Goal: Task Accomplishment & Management: Use online tool/utility

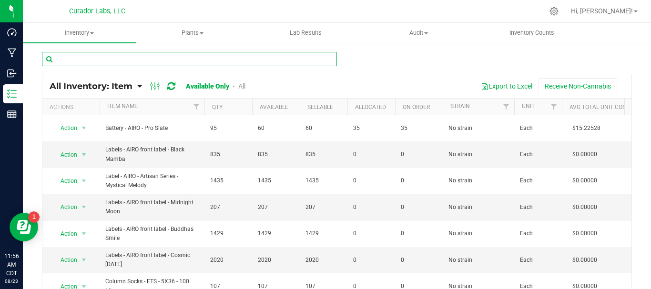
click at [217, 59] on input "text" at bounding box center [189, 59] width 295 height 14
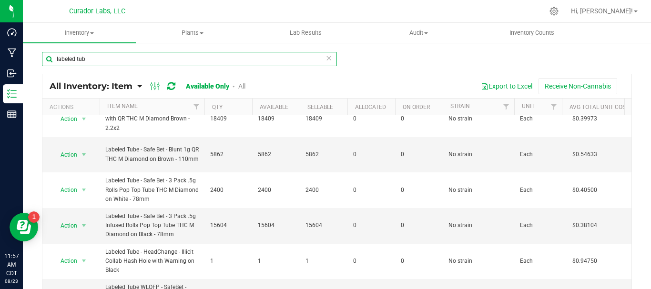
scroll to position [373, 0]
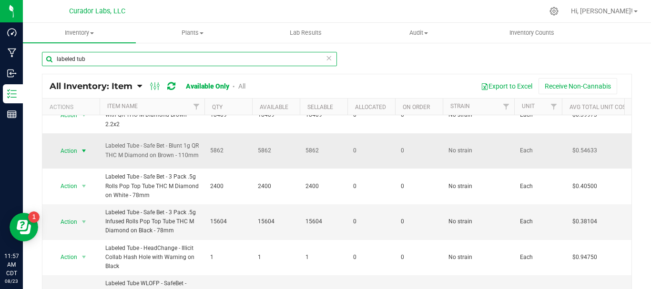
type input "labeled tub"
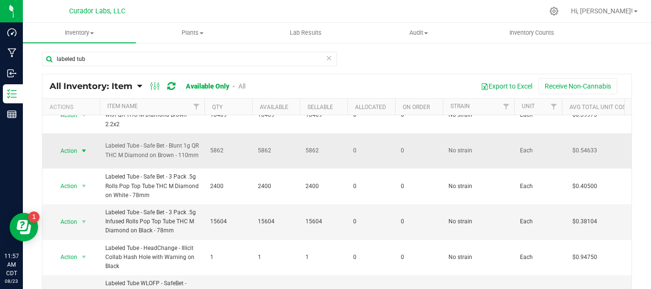
click at [65, 153] on span "Action" at bounding box center [65, 150] width 26 height 13
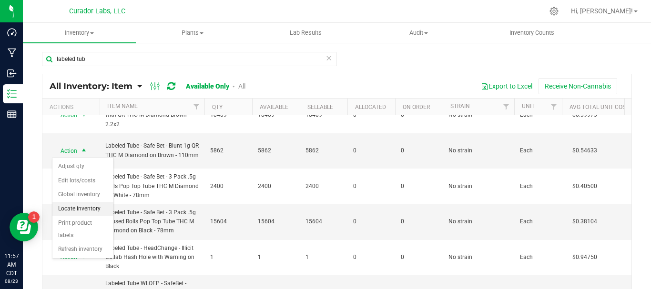
click at [83, 210] on li "Locate inventory" at bounding box center [82, 209] width 61 height 14
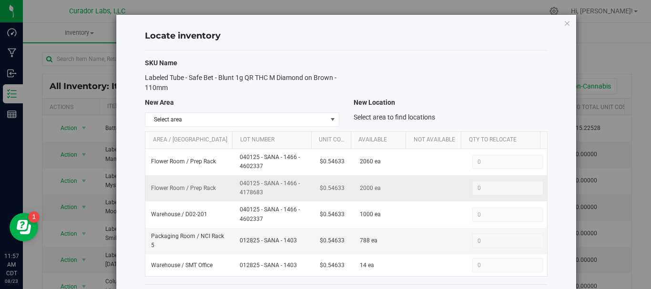
drag, startPoint x: 266, startPoint y: 189, endPoint x: 232, endPoint y: 185, distance: 33.6
click at [234, 185] on td "040125 - SANA - 1466 - 4178683" at bounding box center [274, 188] width 81 height 26
copy span "040125 - SANA - 1466 - 4178683"
drag, startPoint x: 159, startPoint y: 82, endPoint x: 143, endPoint y: 78, distance: 15.6
click at [143, 78] on div "Labeled Tube - Safe Bet - Blunt 1g QR THC M Diamond on Brown - 110mm" at bounding box center [242, 83] width 208 height 20
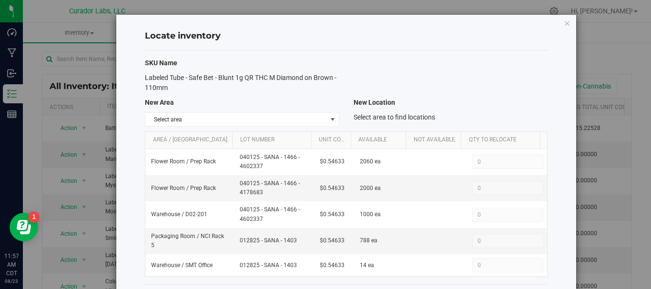
copy span "Labeled Tube - Safe Bet - Blunt 1g QR THC M Diamond on Brown - 110mm"
click at [564, 25] on icon "button" at bounding box center [567, 22] width 7 height 11
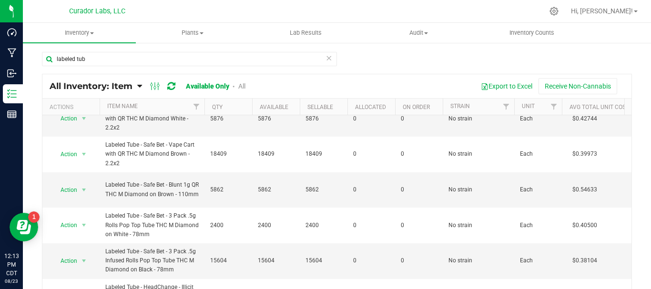
scroll to position [349, 0]
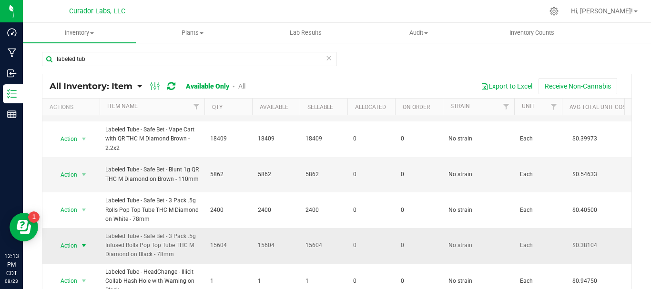
click at [67, 243] on span "Action" at bounding box center [65, 245] width 26 height 13
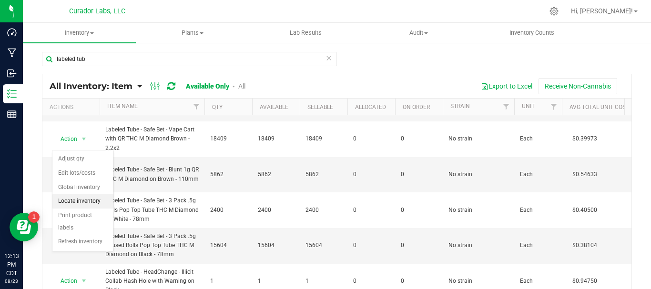
click at [72, 199] on li "Locate inventory" at bounding box center [82, 202] width 61 height 14
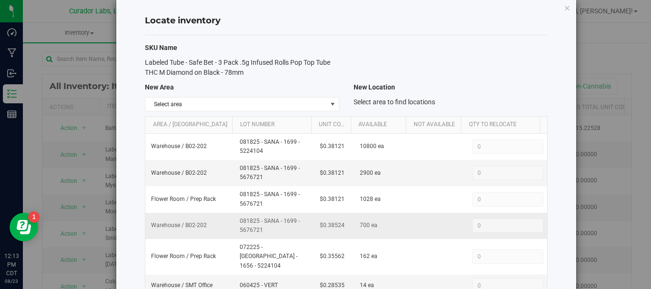
scroll to position [63, 0]
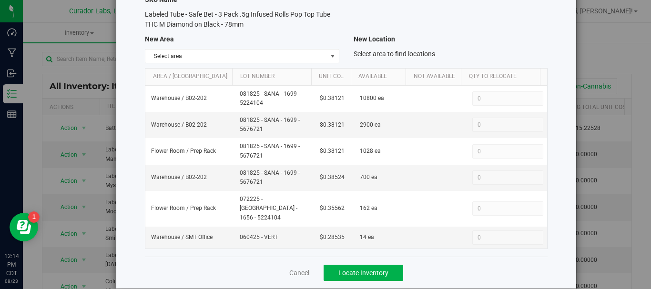
drag, startPoint x: 247, startPoint y: 21, endPoint x: 142, endPoint y: 17, distance: 105.0
click at [142, 17] on div "Labeled Tube - Safe Bet - 3 Pack .5g Infused Rolls Pop Top Tube THC M Diamond o…" at bounding box center [242, 20] width 208 height 20
copy span "Labeled Tube - Safe Bet - 3 Pack .5g Infused Rolls Pop Top Tube THC M Diamond o…"
click at [286, 261] on div "Cancel Locate Inventory" at bounding box center [346, 273] width 403 height 32
click at [292, 268] on link "Cancel" at bounding box center [299, 273] width 20 height 10
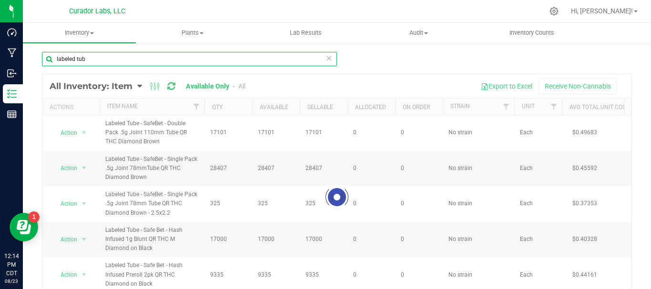
click at [143, 59] on input "labeled tub" at bounding box center [189, 59] width 295 height 14
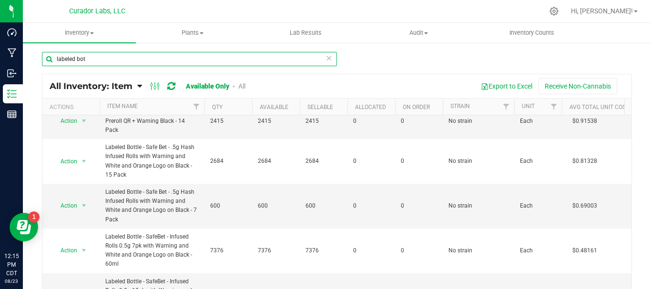
scroll to position [199, 0]
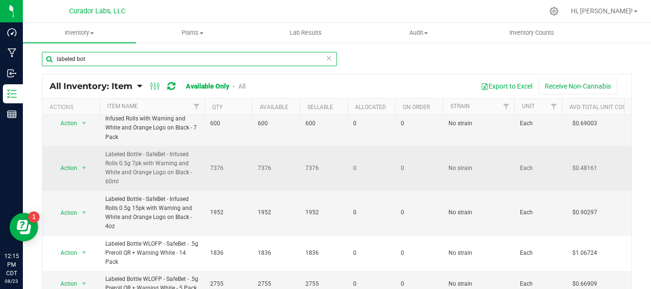
type input "labeled bot"
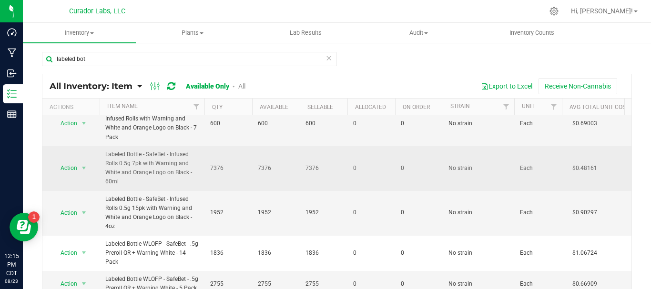
drag, startPoint x: 124, startPoint y: 184, endPoint x: 101, endPoint y: 154, distance: 38.0
click at [101, 154] on td "Labeled Bottle - SafeBet - Infused Rolls 0.5g 7pk with Warning and White and Or…" at bounding box center [152, 168] width 105 height 45
copy span "Labeled Bottle - SafeBet - Infused Rolls 0.5g 7pk with Warning and White and Or…"
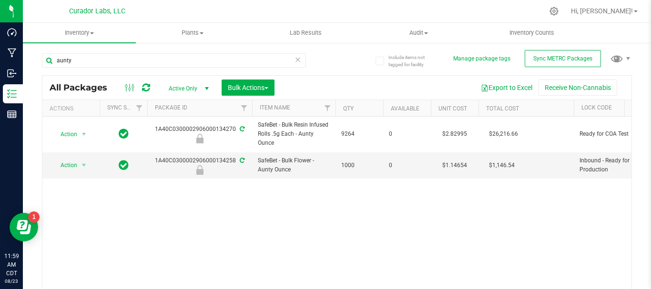
click at [295, 60] on icon at bounding box center [298, 58] width 7 height 11
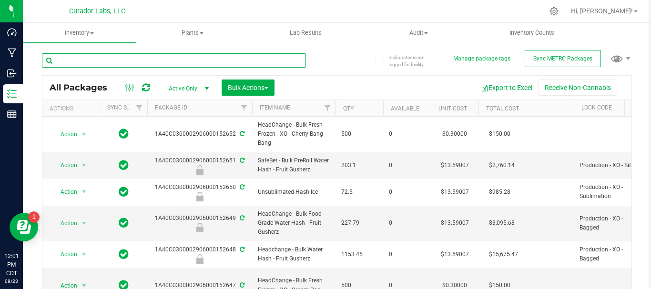
click at [105, 63] on input "text" at bounding box center [174, 60] width 264 height 14
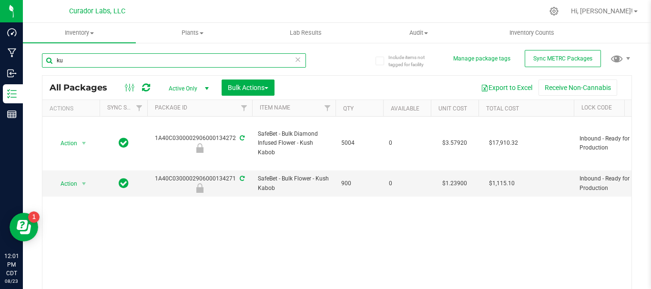
type input "k"
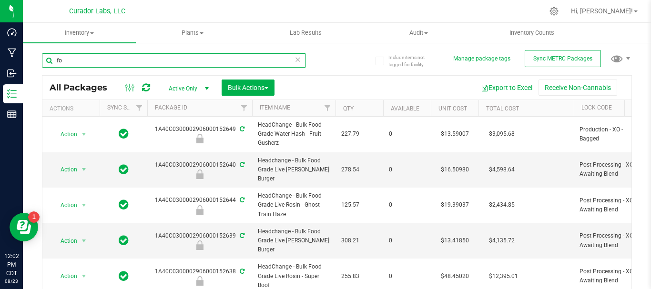
type input "f"
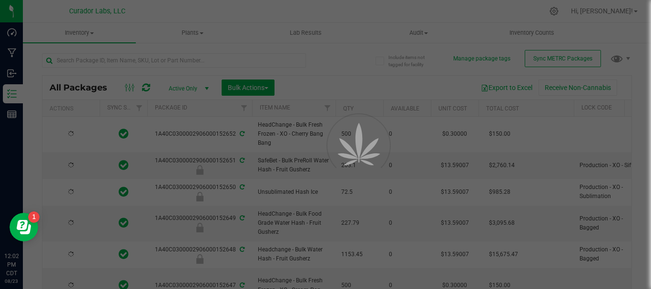
type input "2026-08-23"
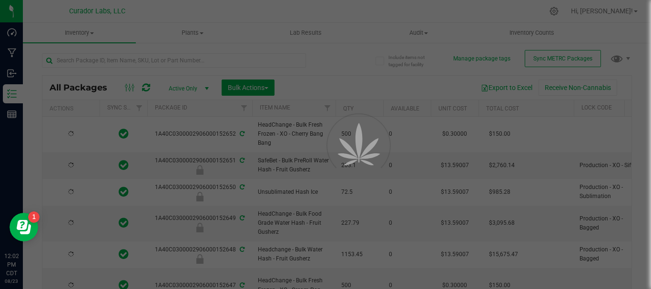
type input "2026-08-23"
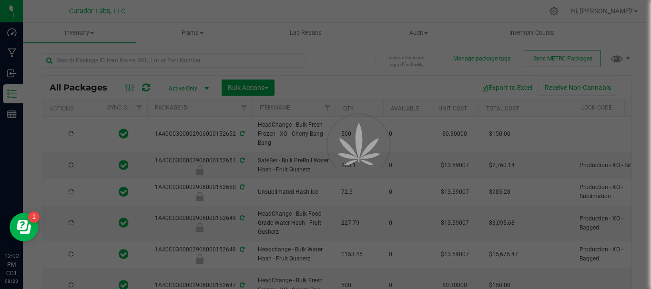
type input "2026-08-23"
type input "2026-08-22"
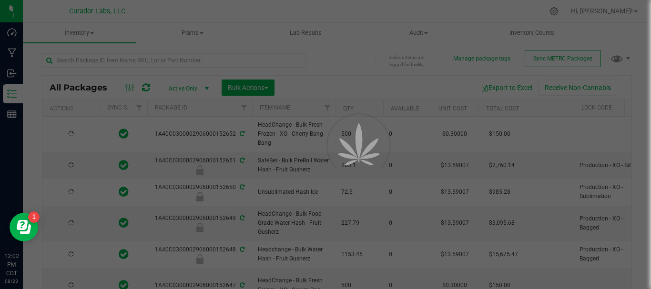
type input "2026-08-22"
type input "2026-07-24"
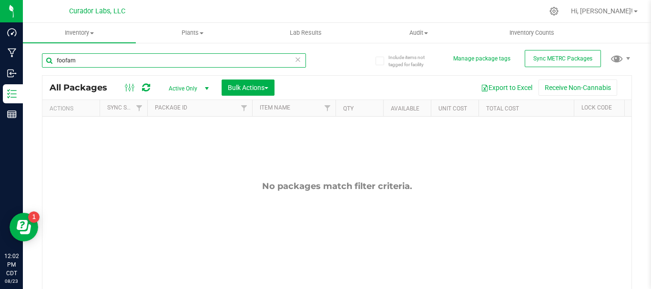
type input "foofam"
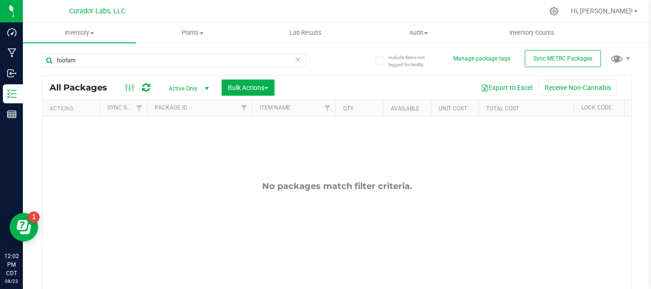
click at [196, 84] on span "Active Only" at bounding box center [187, 88] width 52 height 13
click at [182, 145] on li "All" at bounding box center [186, 146] width 51 height 14
click at [296, 58] on icon at bounding box center [298, 58] width 7 height 11
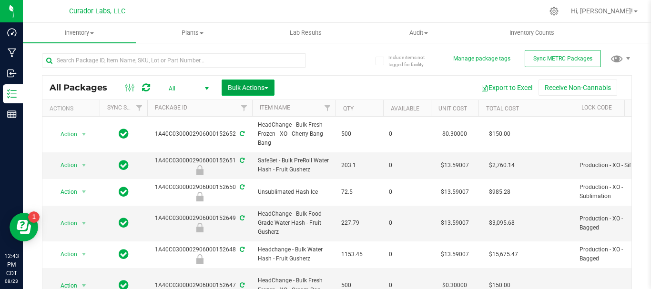
click at [247, 89] on span "Bulk Actions" at bounding box center [248, 88] width 41 height 8
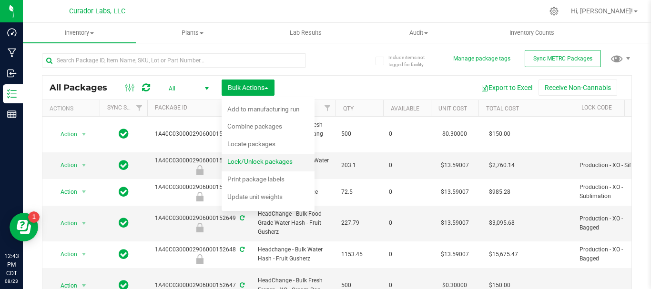
click at [253, 162] on span "Lock/Unlock packages" at bounding box center [259, 162] width 65 height 8
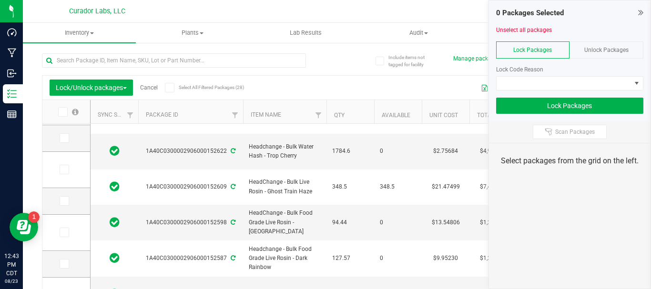
scroll to position [328, 0]
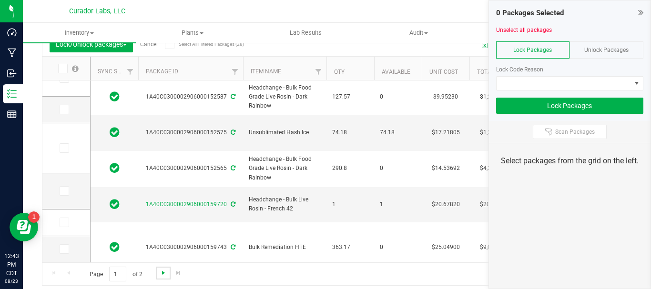
click at [164, 271] on span "Go to the next page" at bounding box center [164, 273] width 8 height 8
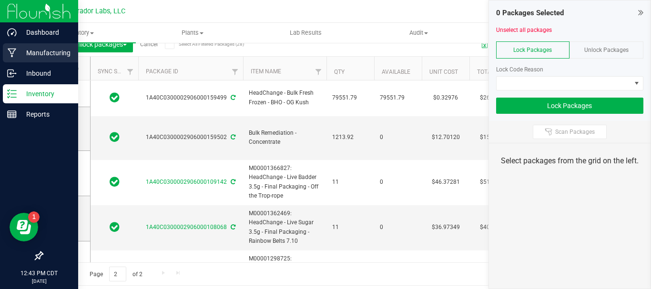
click at [17, 52] on p "Manufacturing" at bounding box center [45, 52] width 57 height 11
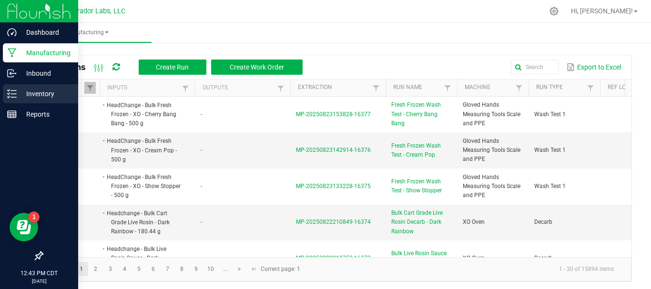
click at [33, 92] on p "Inventory" at bounding box center [45, 93] width 57 height 11
